Goal: Task Accomplishment & Management: Manage account settings

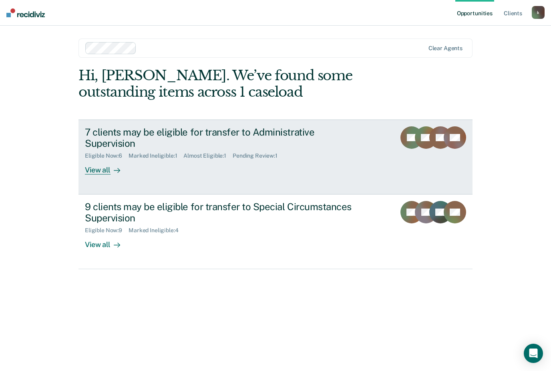
click at [98, 161] on div "View all" at bounding box center [107, 167] width 45 height 16
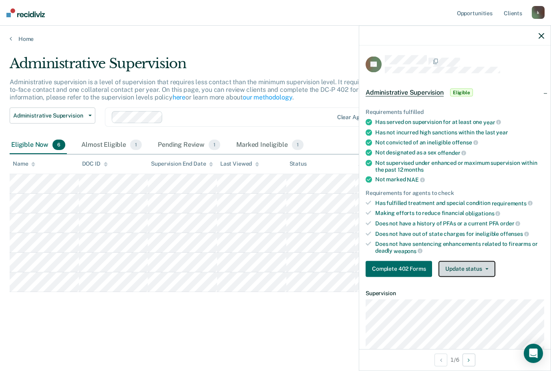
click at [477, 262] on button "Update status" at bounding box center [467, 268] width 57 height 16
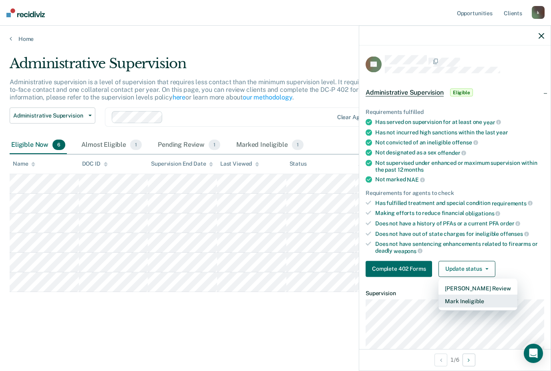
click at [478, 299] on button "Mark Ineligible" at bounding box center [478, 300] width 79 height 13
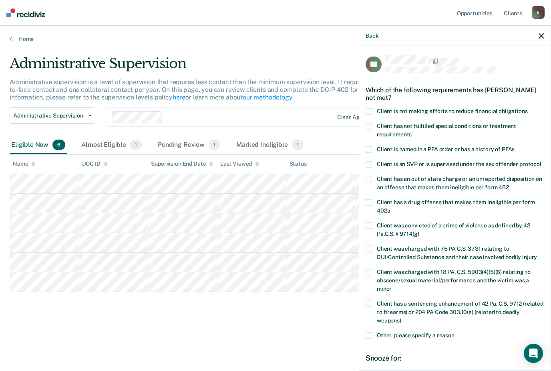
click at [371, 332] on span at bounding box center [369, 335] width 6 height 6
click at [455, 332] on input "Other, please specify a reason" at bounding box center [455, 332] width 0 height 0
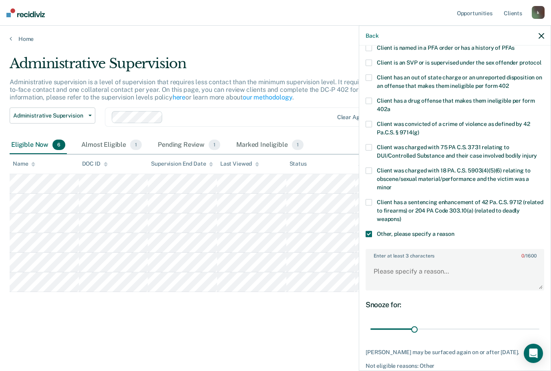
scroll to position [101, 0]
click at [458, 261] on textarea "Enter at least 3 characters 0 / 1600" at bounding box center [455, 276] width 177 height 30
type textarea "Client has pending criminal charges"
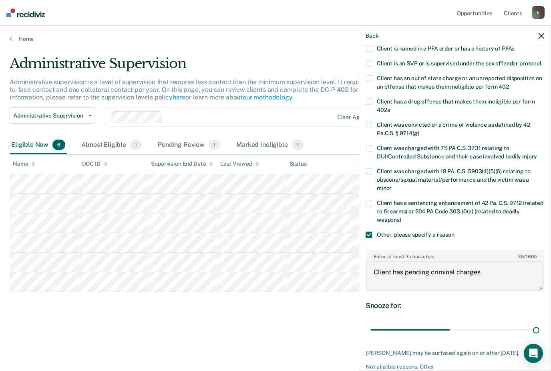
type input "116"
type textarea "Client has pending criminal charges"
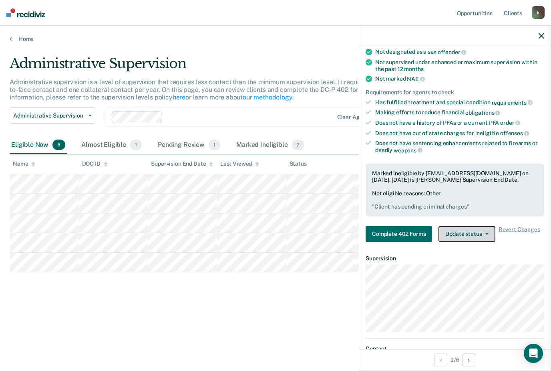
click at [479, 226] on button "Update status" at bounding box center [467, 234] width 57 height 16
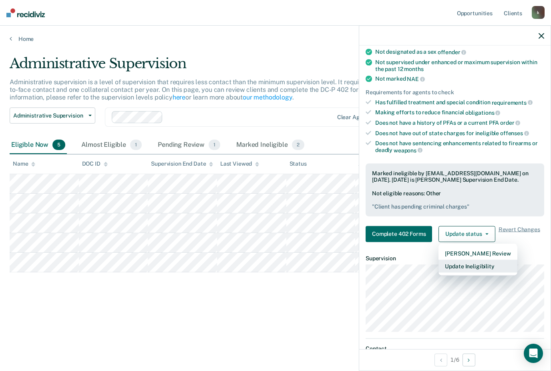
click at [486, 259] on button "Update Ineligibility" at bounding box center [478, 265] width 79 height 13
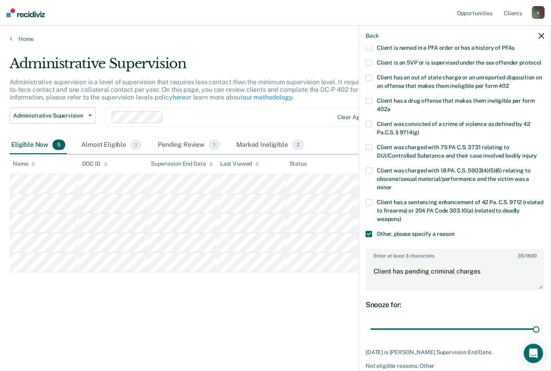
scroll to position [101, 0]
click at [407, 363] on div "Not eligible reasons: Other" at bounding box center [455, 366] width 179 height 7
type input "109"
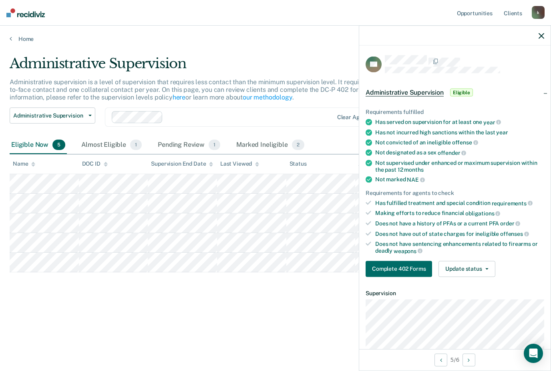
scroll to position [0, 0]
click at [477, 263] on button "Update status" at bounding box center [467, 268] width 57 height 16
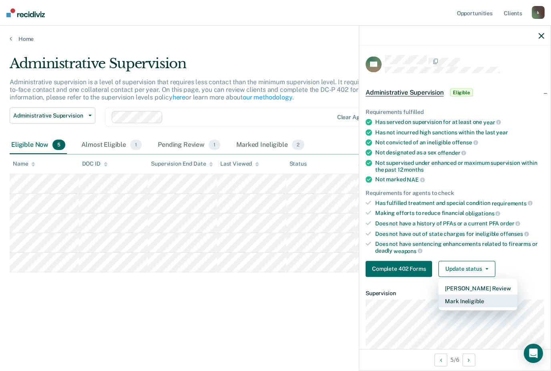
click at [479, 297] on button "Mark Ineligible" at bounding box center [478, 300] width 79 height 13
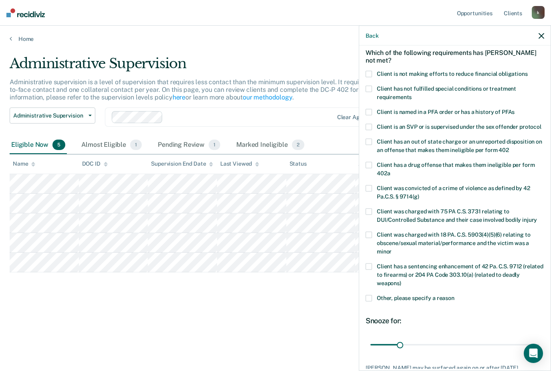
scroll to position [36, 0]
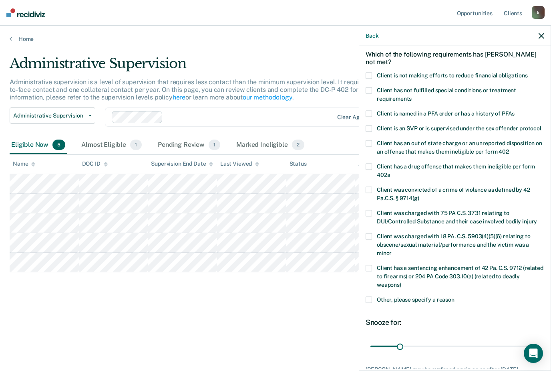
click at [368, 90] on span at bounding box center [369, 90] width 6 height 6
click at [412, 95] on input "Client has not fulfilled special conditions or treatment requirements" at bounding box center [412, 95] width 0 height 0
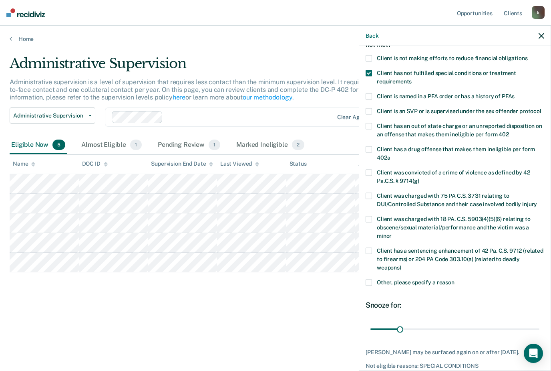
scroll to position [52, 0]
type input "180"
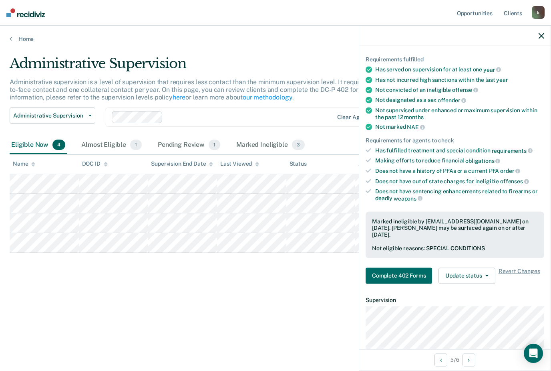
scroll to position [0, 0]
